Goal: Find specific page/section: Find specific page/section

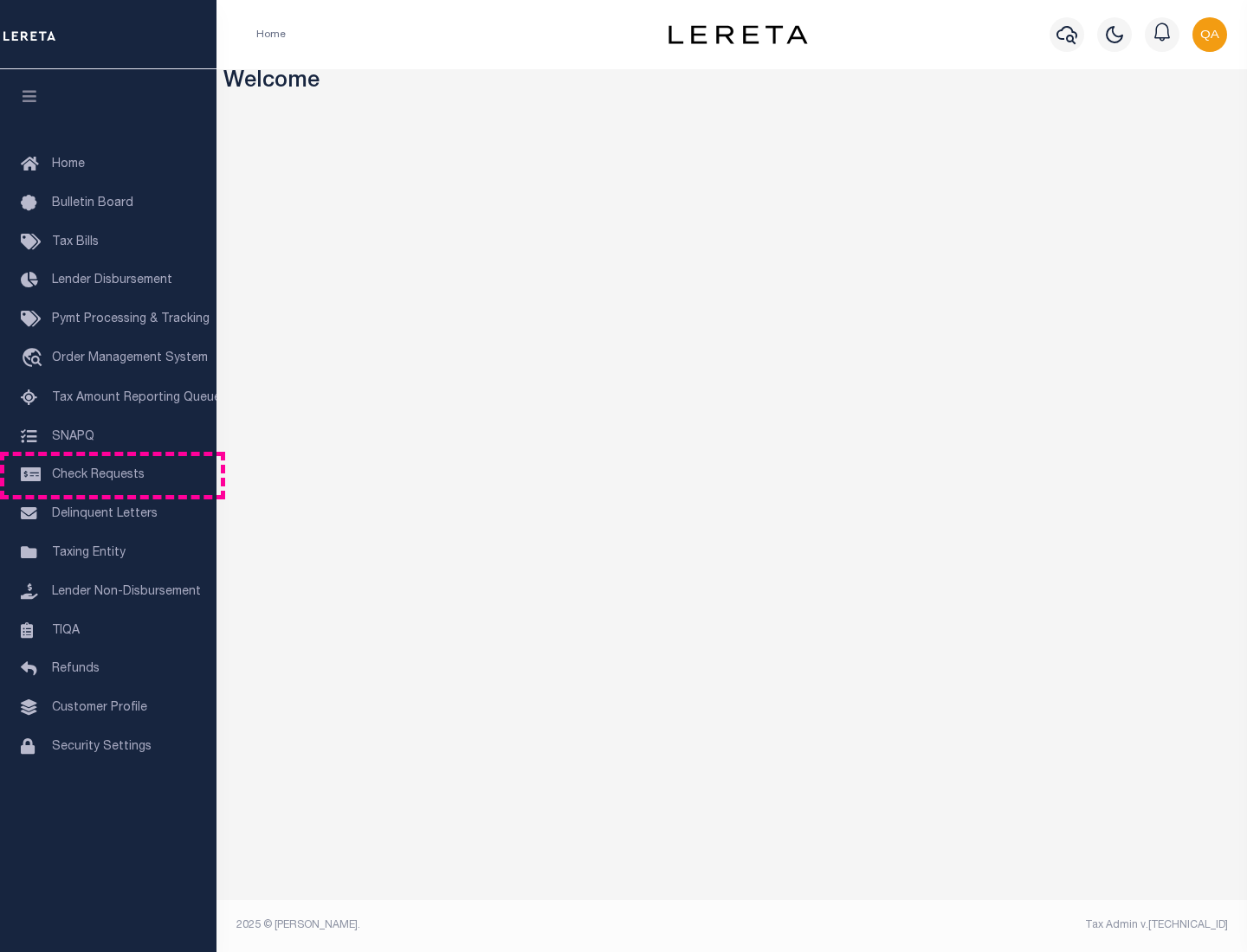
click at [108, 475] on span "Check Requests" at bounding box center [99, 475] width 93 height 12
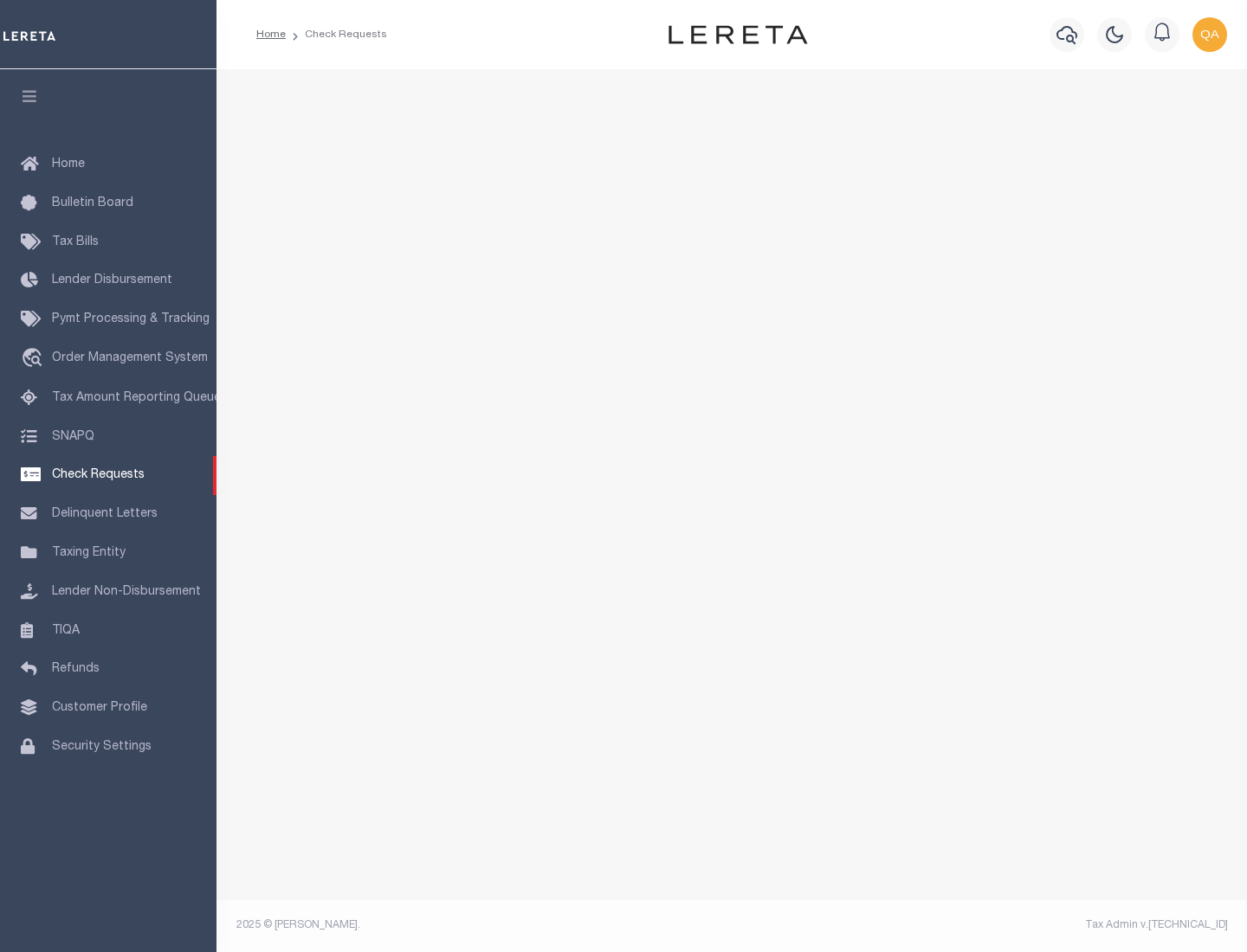
select select "50"
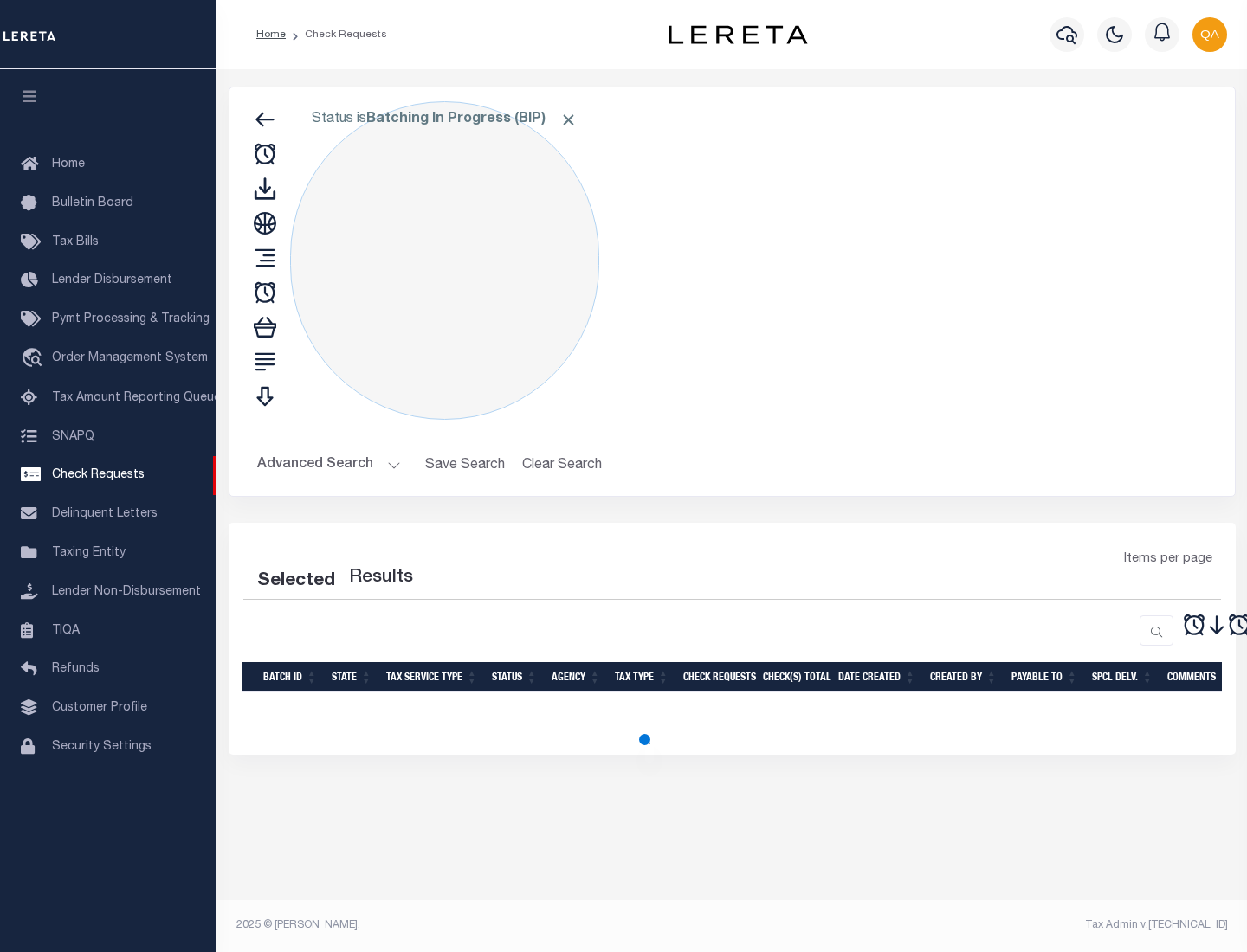
select select "50"
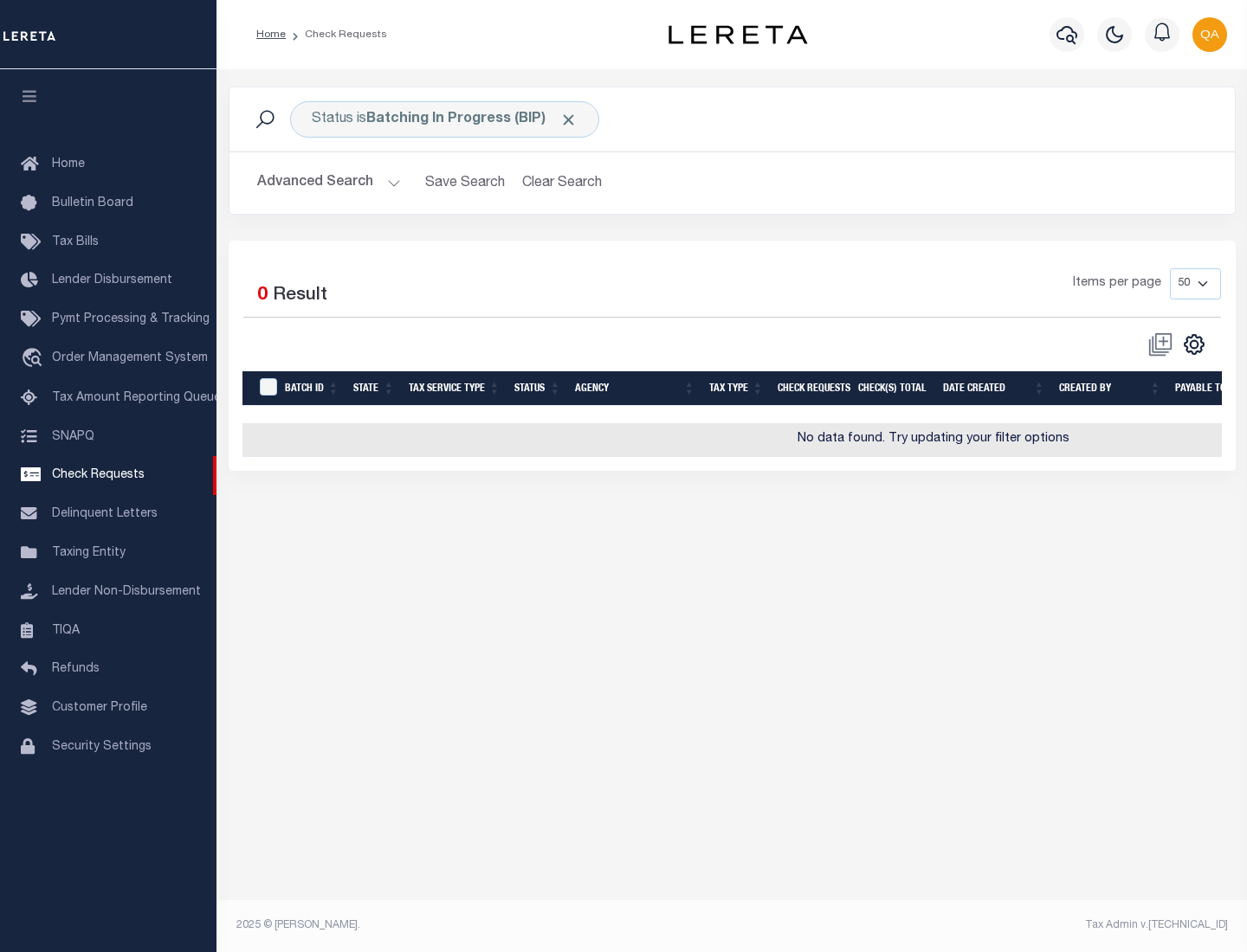
click at [569, 120] on span "Click to Remove" at bounding box center [569, 120] width 19 height 19
